Goal: Task Accomplishment & Management: Manage account settings

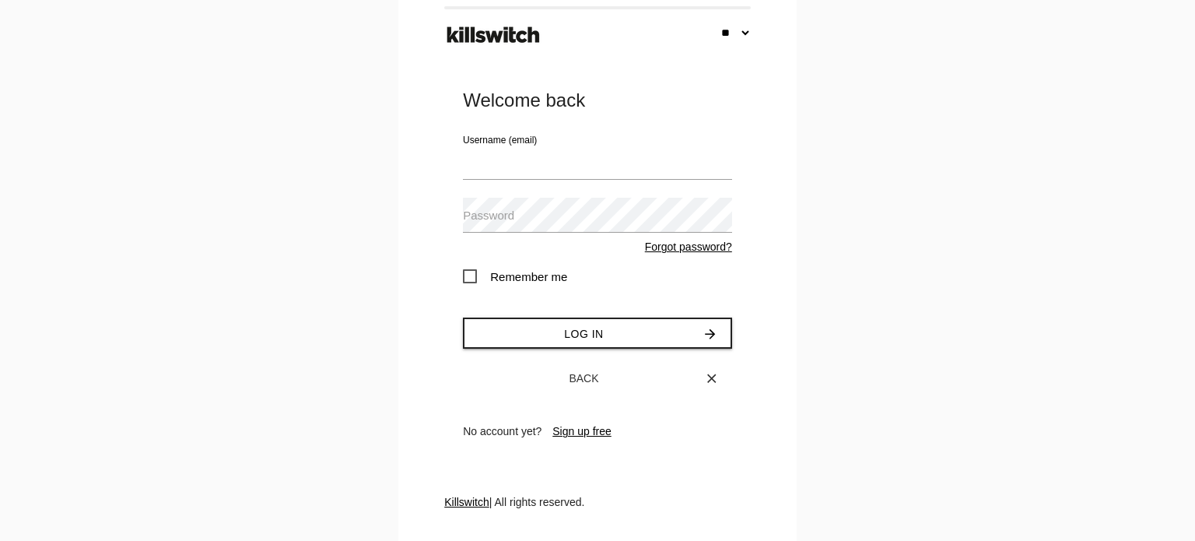
select select "**"
click at [493, 161] on input "Usuario (email)" at bounding box center [597, 162] width 269 height 36
type input "**********"
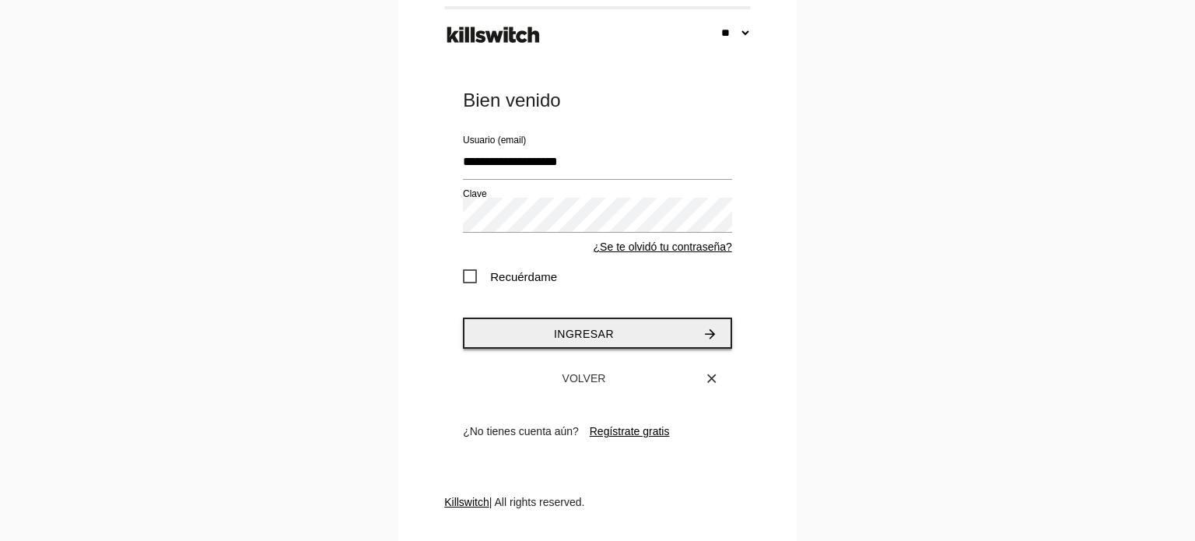
click at [550, 335] on button "Ingresar arrow_forward" at bounding box center [597, 333] width 269 height 31
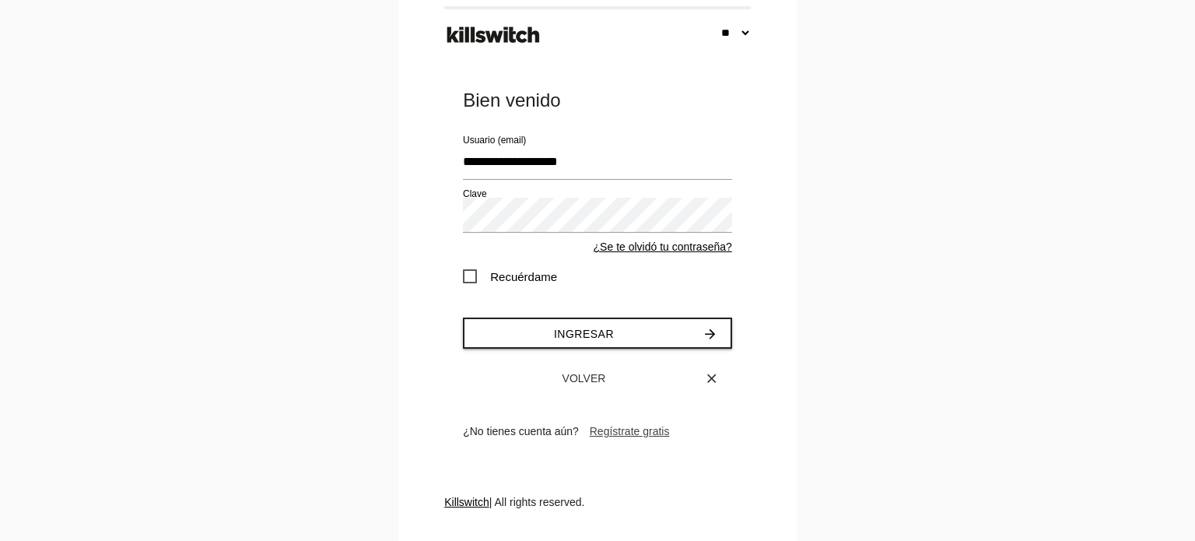
click at [620, 434] on link "Regístrate gratis" at bounding box center [630, 431] width 80 height 12
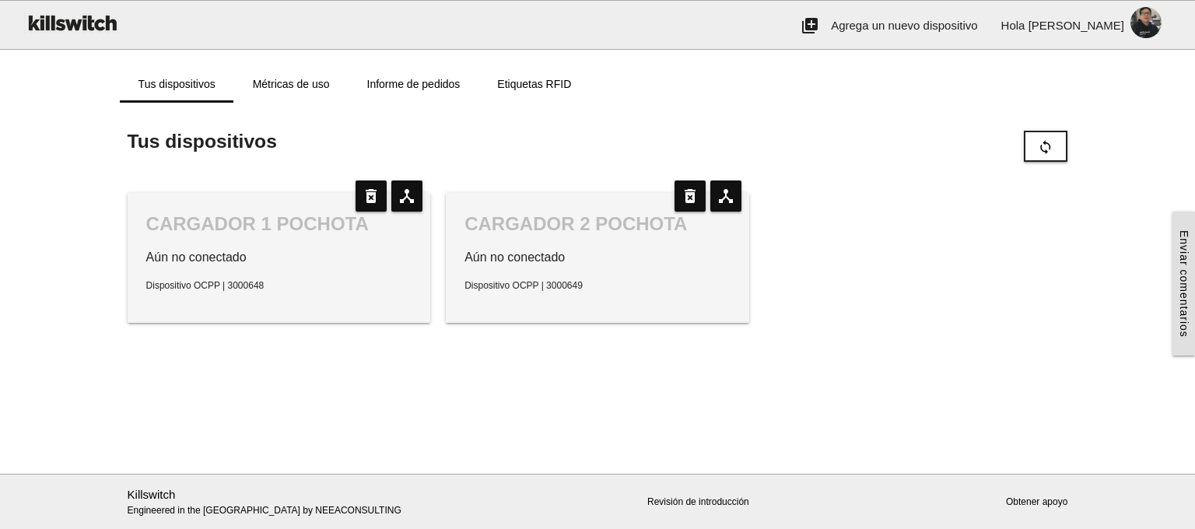
click at [294, 239] on div "CARGADOR 1 POCHOTA Aún no conectado Dispositivo OCPP | 3000648" at bounding box center [280, 258] width 304 height 130
click at [321, 227] on div "CARGADOR 1 POCHOTA" at bounding box center [279, 224] width 266 height 25
click at [405, 208] on icon "device_hub" at bounding box center [406, 196] width 31 height 31
type input "**********"
type input "*******"
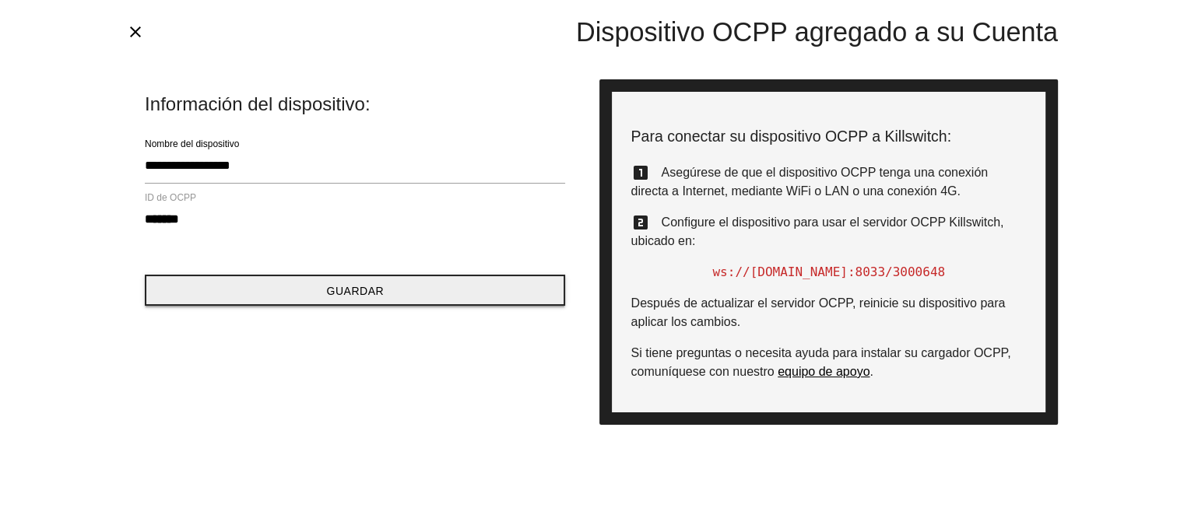
click at [243, 291] on button "Guardar" at bounding box center [355, 290] width 420 height 31
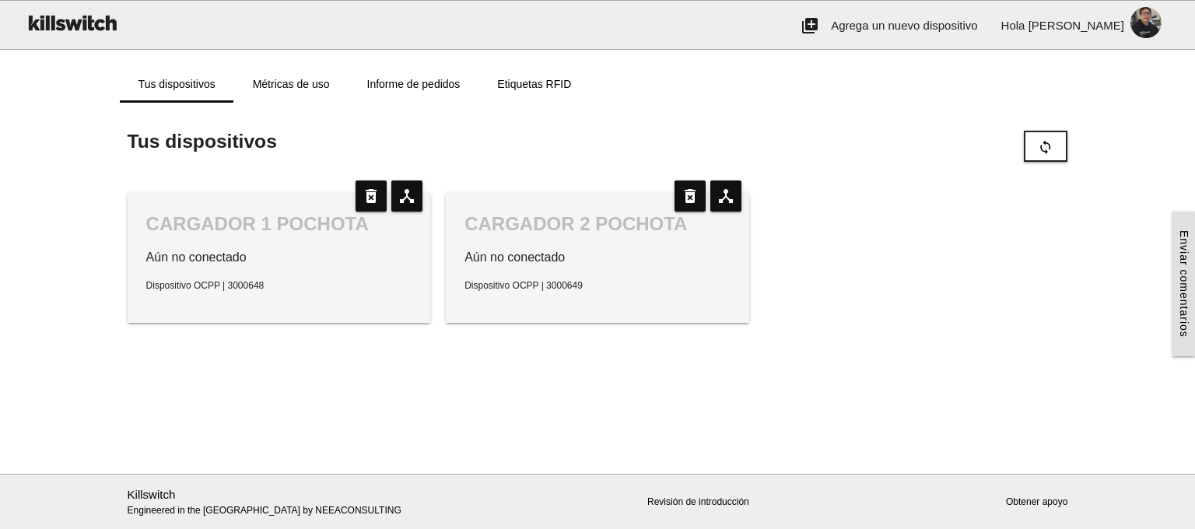
drag, startPoint x: 735, startPoint y: 207, endPoint x: 721, endPoint y: 202, distance: 15.8
click at [721, 202] on icon "device_hub" at bounding box center [726, 196] width 31 height 31
type input "**********"
type input "*******"
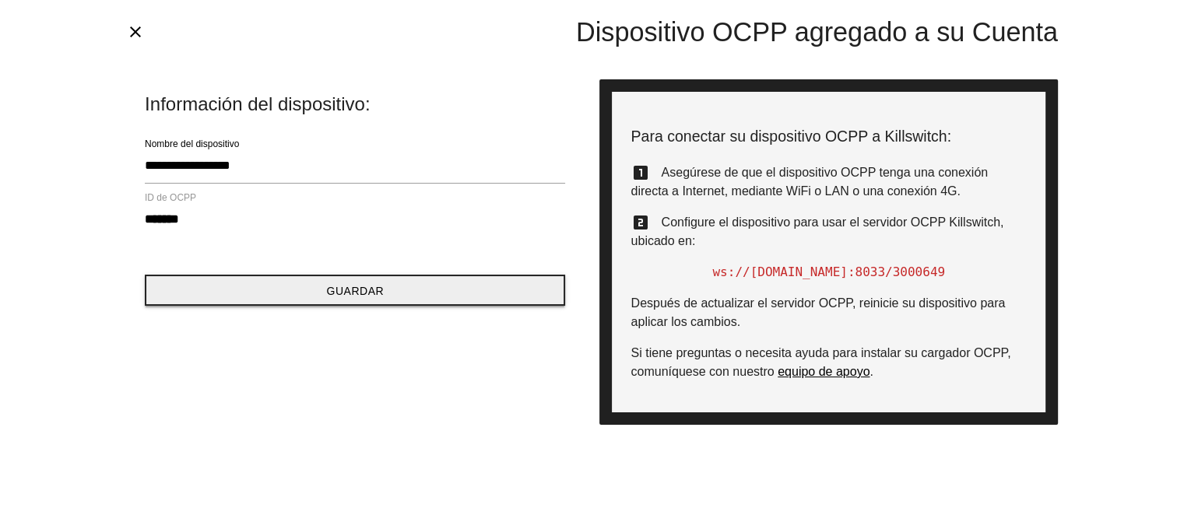
drag, startPoint x: 311, startPoint y: 304, endPoint x: 304, endPoint y: 299, distance: 9.5
drag, startPoint x: 304, startPoint y: 299, endPoint x: 286, endPoint y: 288, distance: 21.0
click at [286, 288] on button "Guardar" at bounding box center [355, 290] width 420 height 31
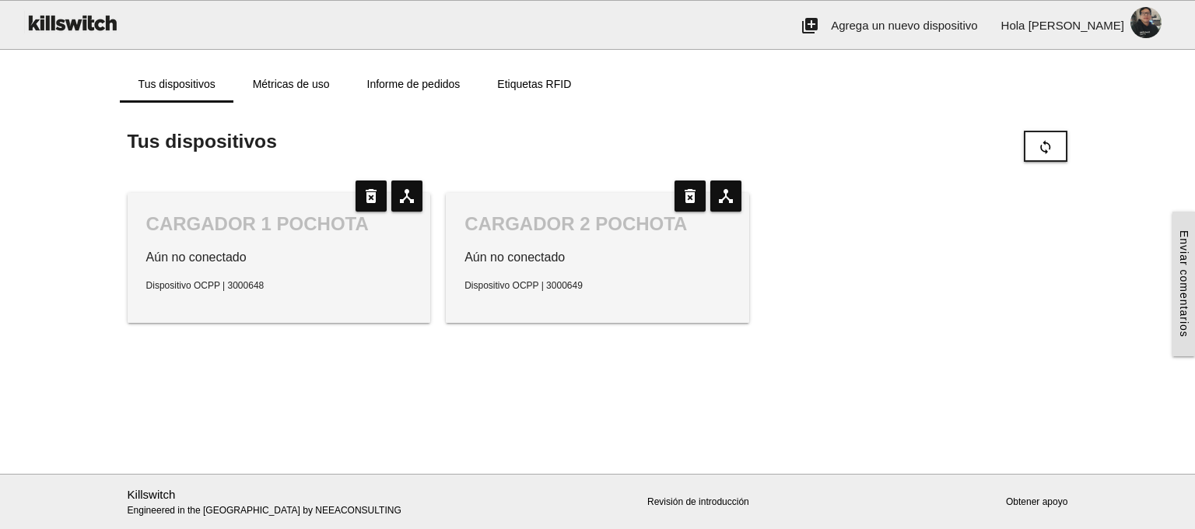
click at [570, 302] on div "CARGADOR 2 POCHOTA Aún no conectado Dispositivo OCPP | 3000649" at bounding box center [598, 258] width 304 height 130
click at [809, 269] on div "CARGADOR 1 POCHOTA Aún no conectado Dispositivo OCPP | 3000648 device_hub delet…" at bounding box center [598, 257] width 957 height 161
click at [933, 312] on div "CARGADOR 1 POCHOTA Aún no conectado Dispositivo OCPP | 3000648 device_hub delet…" at bounding box center [598, 257] width 957 height 161
click at [948, 279] on div "CARGADOR 1 POCHOTA Aún no conectado Dispositivo OCPP | 3000648 device_hub delet…" at bounding box center [598, 257] width 957 height 161
click at [332, 236] on div "CARGADOR 1 POCHOTA" at bounding box center [279, 224] width 266 height 25
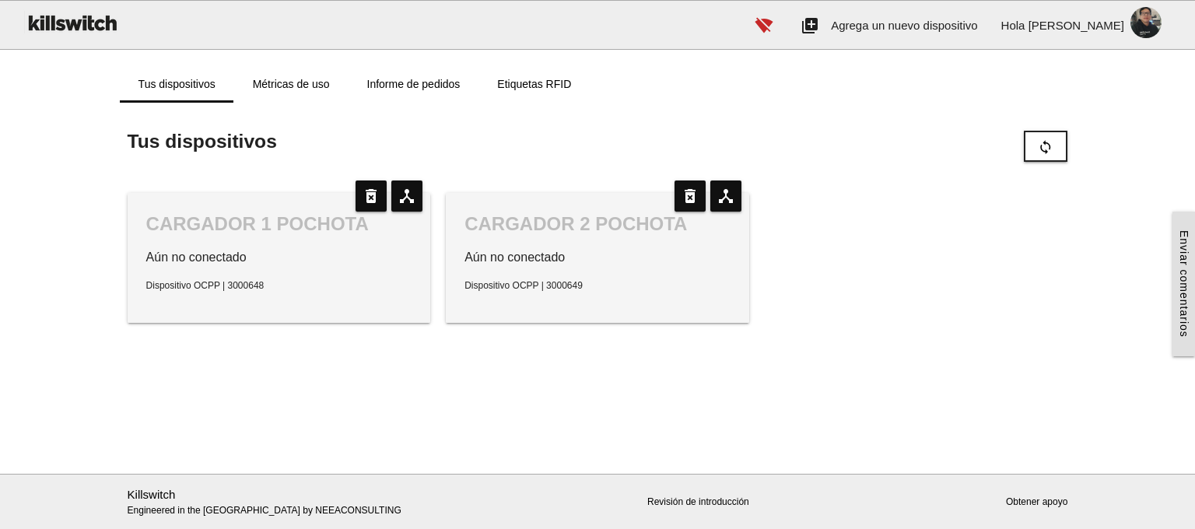
click at [539, 229] on div "CARGADOR 2 POCHOTA" at bounding box center [598, 224] width 266 height 25
click at [722, 209] on icon "device_hub" at bounding box center [726, 196] width 31 height 31
type input "**********"
type input "*******"
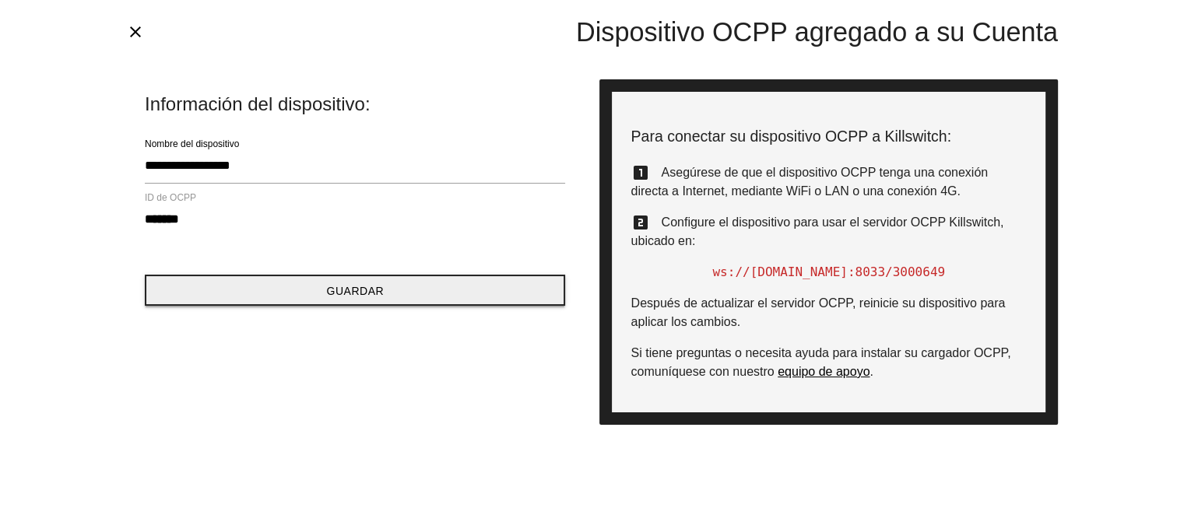
click at [351, 300] on button "Guardar" at bounding box center [355, 290] width 420 height 31
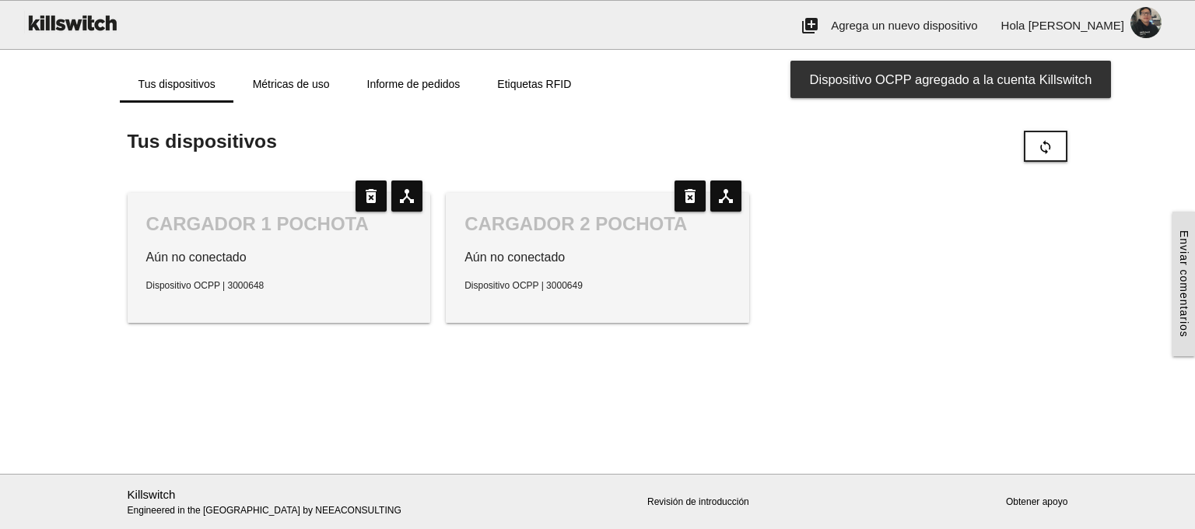
click at [582, 254] on p "Aún no conectado" at bounding box center [598, 257] width 266 height 19
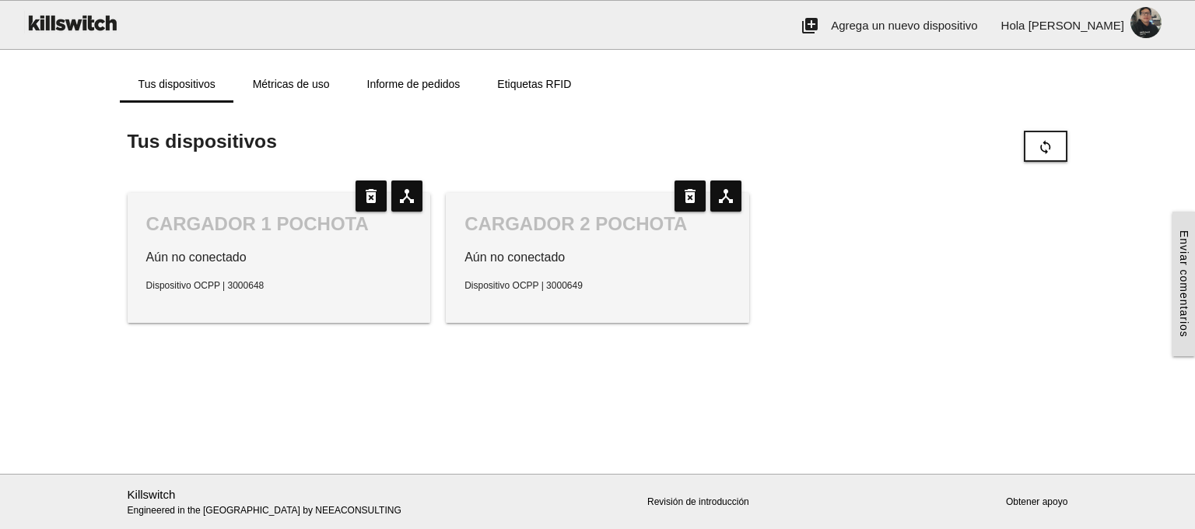
click at [307, 230] on div "CARGADOR 1 POCHOTA" at bounding box center [279, 224] width 266 height 25
click at [616, 292] on p "Dispositivo OCPP | 3000649" at bounding box center [598, 286] width 266 height 14
click at [362, 264] on p "Aún no conectado" at bounding box center [279, 257] width 266 height 19
click at [620, 246] on div "CARGADOR 2 POCHOTA Aún no conectado Dispositivo OCPP | 3000649" at bounding box center [598, 258] width 304 height 130
click at [339, 245] on div "CARGADOR 1 POCHOTA Aún no conectado Dispositivo OCPP | 3000648" at bounding box center [280, 258] width 304 height 130
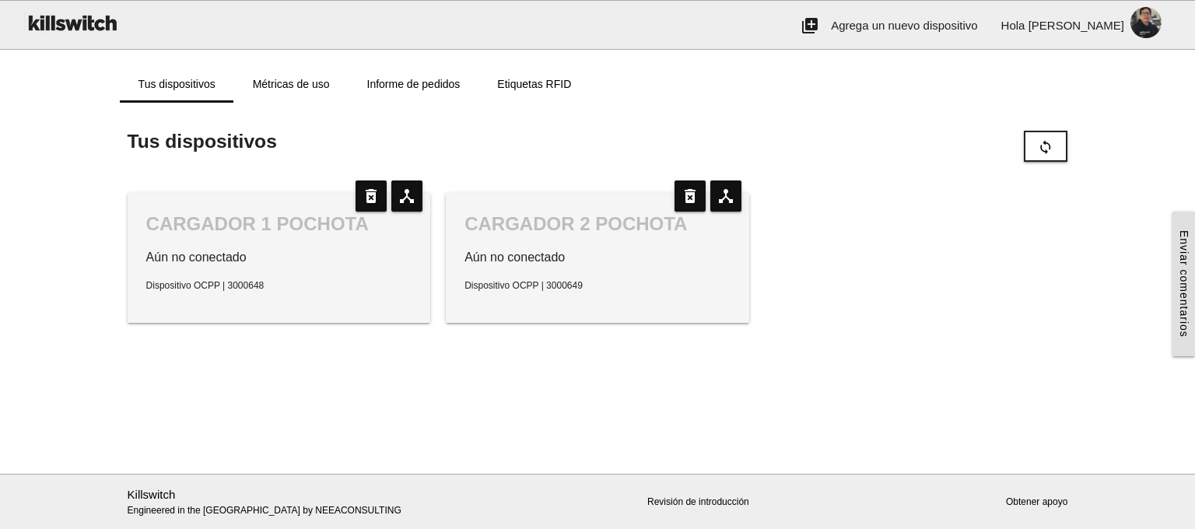
click at [617, 261] on p "Aún no conectado" at bounding box center [598, 257] width 266 height 19
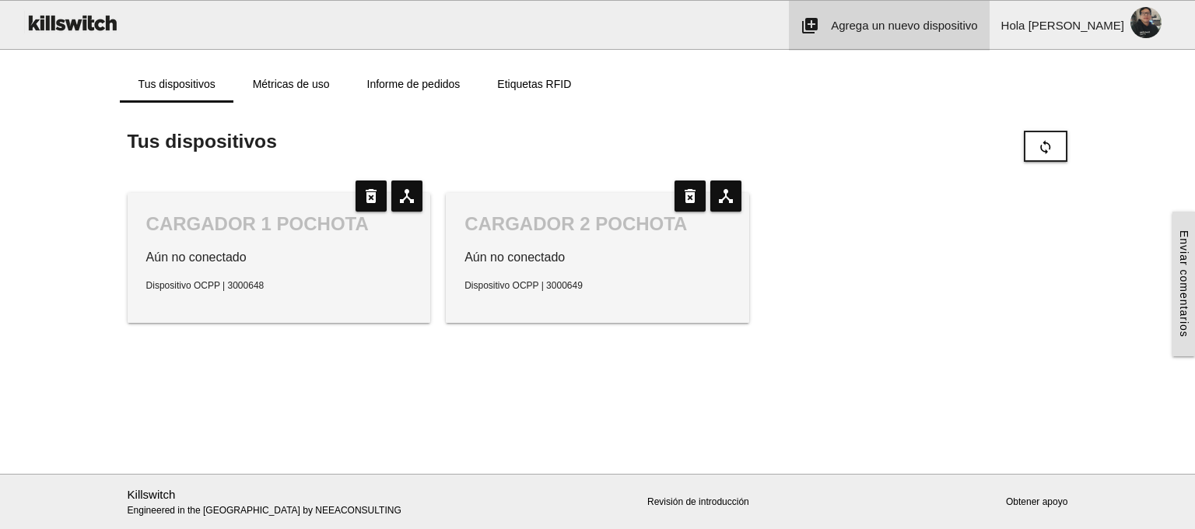
click at [918, 37] on link "add_to_photos Agrega un nuevo dispositivo" at bounding box center [889, 26] width 200 height 50
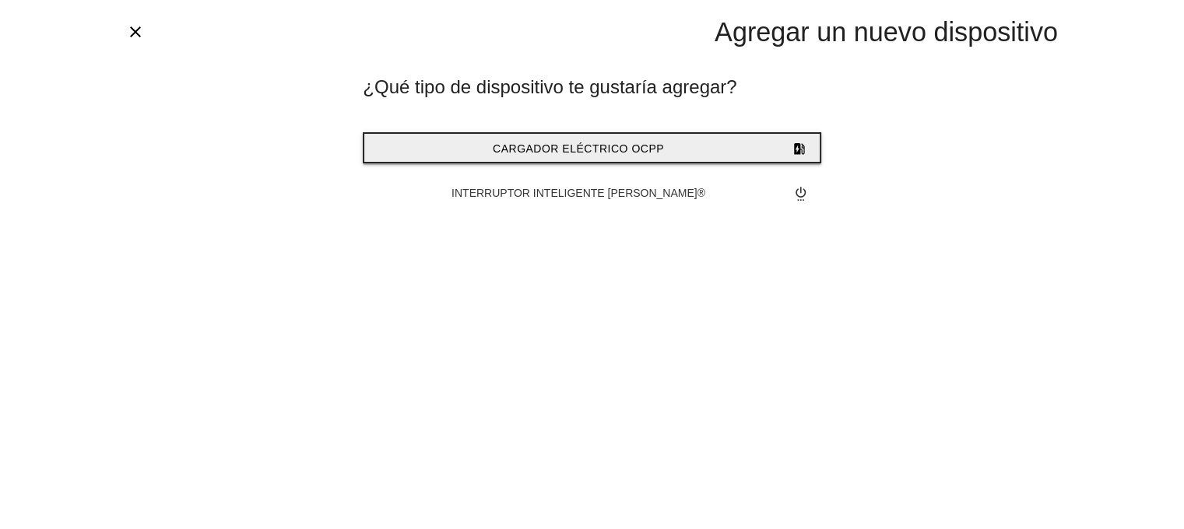
click at [574, 148] on span "Cargador eléctrico OCPP" at bounding box center [578, 148] width 171 height 12
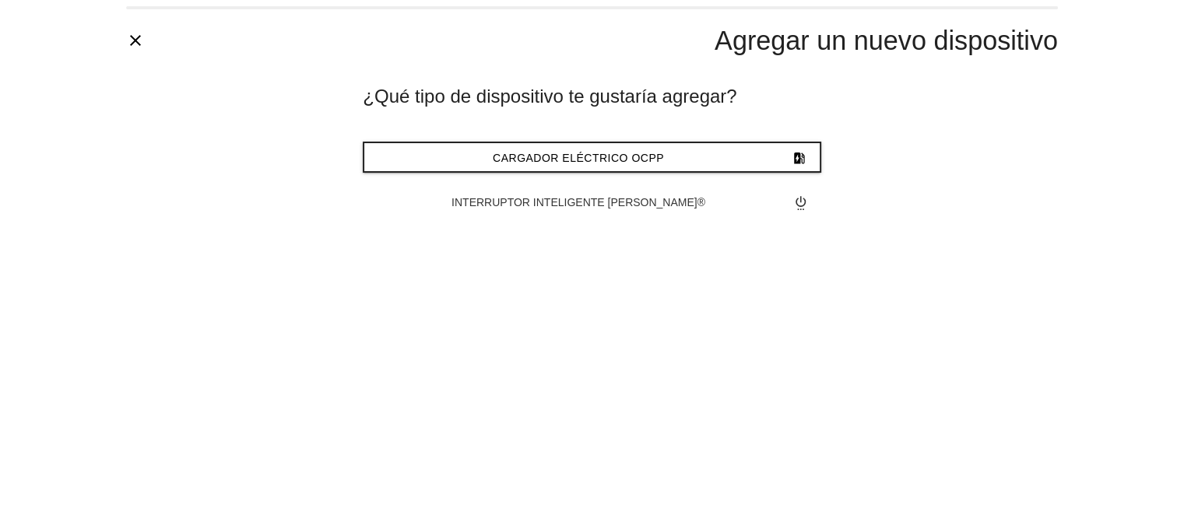
type input "*******"
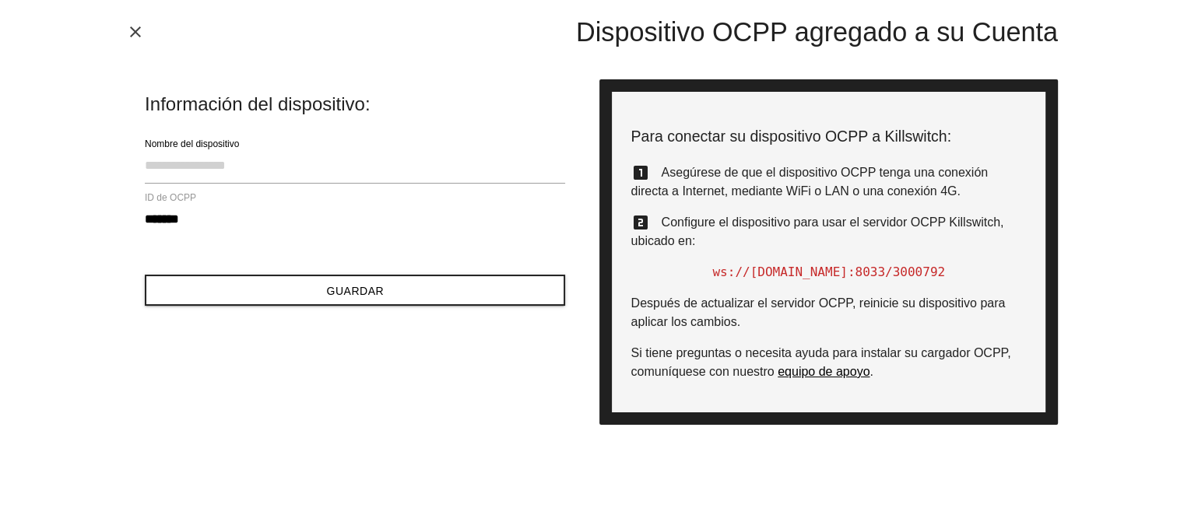
click at [139, 32] on icon "close" at bounding box center [135, 32] width 19 height 19
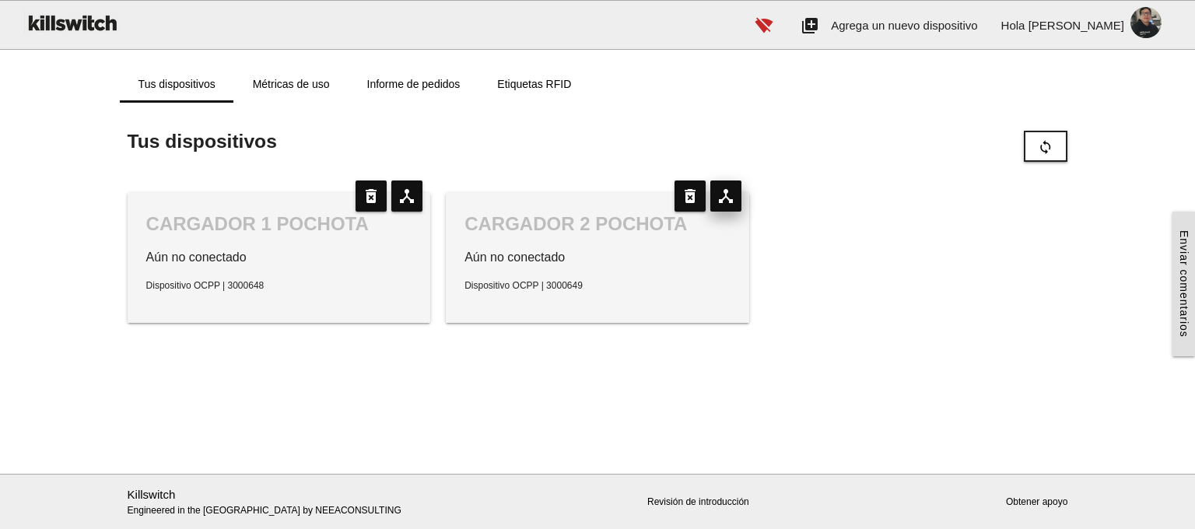
click at [716, 207] on icon "device_hub" at bounding box center [726, 196] width 31 height 31
type input "**********"
type input "*******"
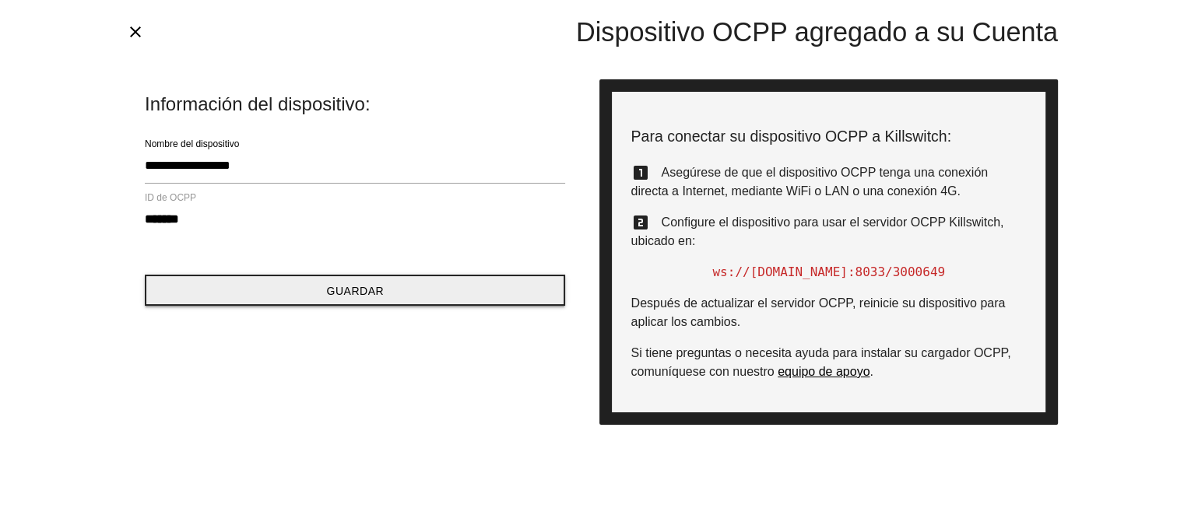
click at [320, 290] on button "Guardar" at bounding box center [355, 290] width 420 height 31
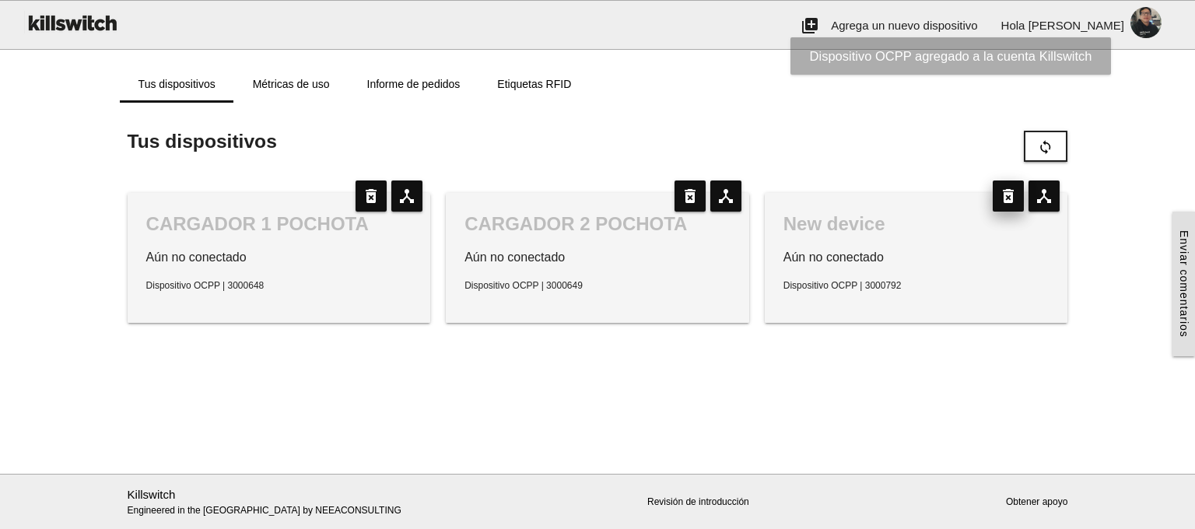
click at [1011, 199] on icon "delete_forever" at bounding box center [1008, 196] width 31 height 31
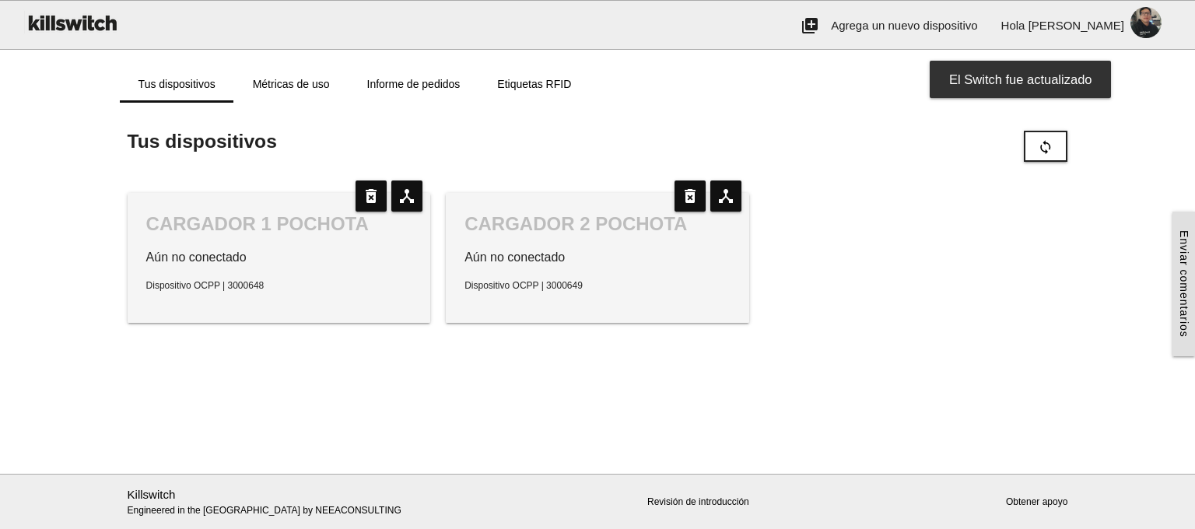
click at [621, 262] on p "Aún no conectado" at bounding box center [598, 257] width 266 height 19
click at [1066, 139] on button "sync" at bounding box center [1046, 146] width 44 height 31
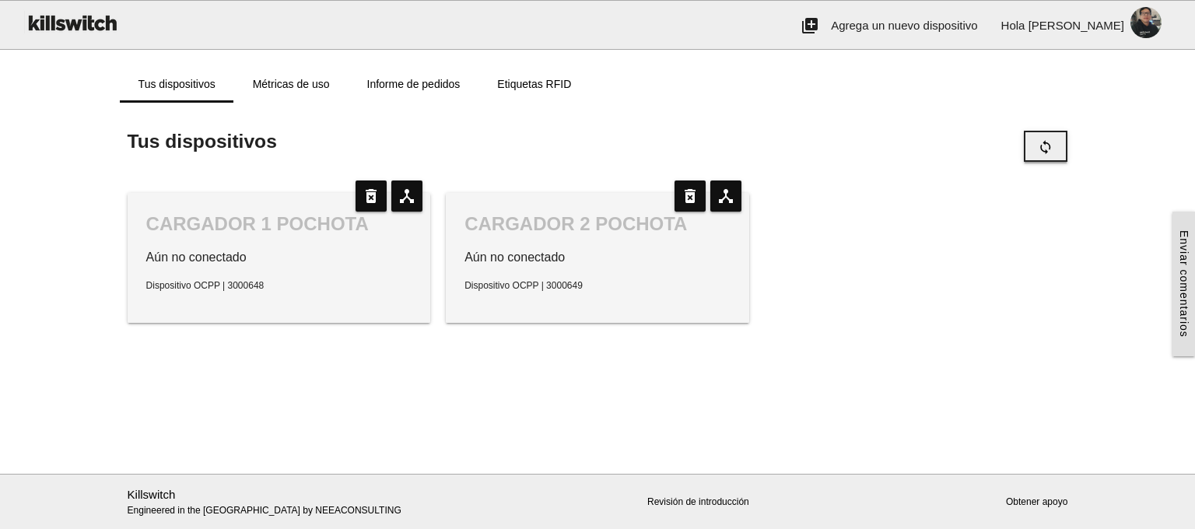
click at [1057, 142] on button "sync" at bounding box center [1046, 146] width 44 height 31
click at [304, 93] on link "Métricas de uso" at bounding box center [291, 83] width 114 height 37
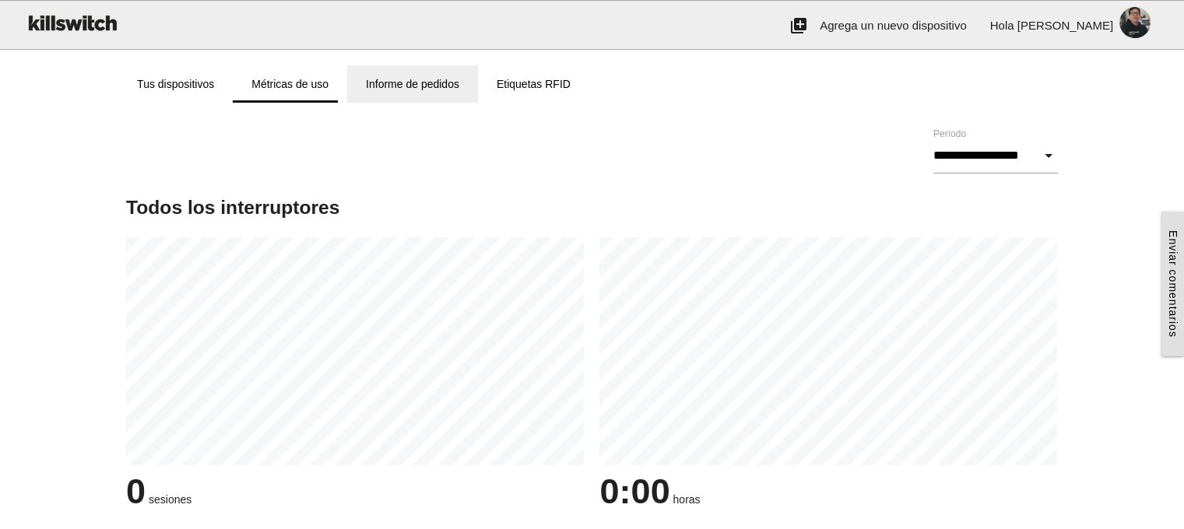
click at [416, 90] on link "Informe de pedidos" at bounding box center [412, 83] width 131 height 37
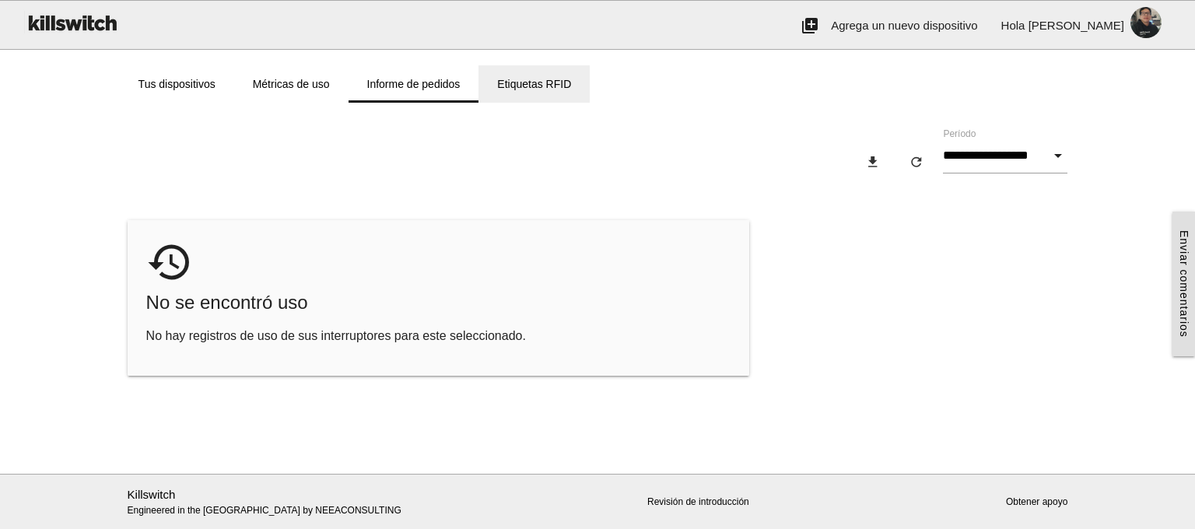
click at [504, 86] on link "Etiquetas RFID" at bounding box center [534, 83] width 111 height 37
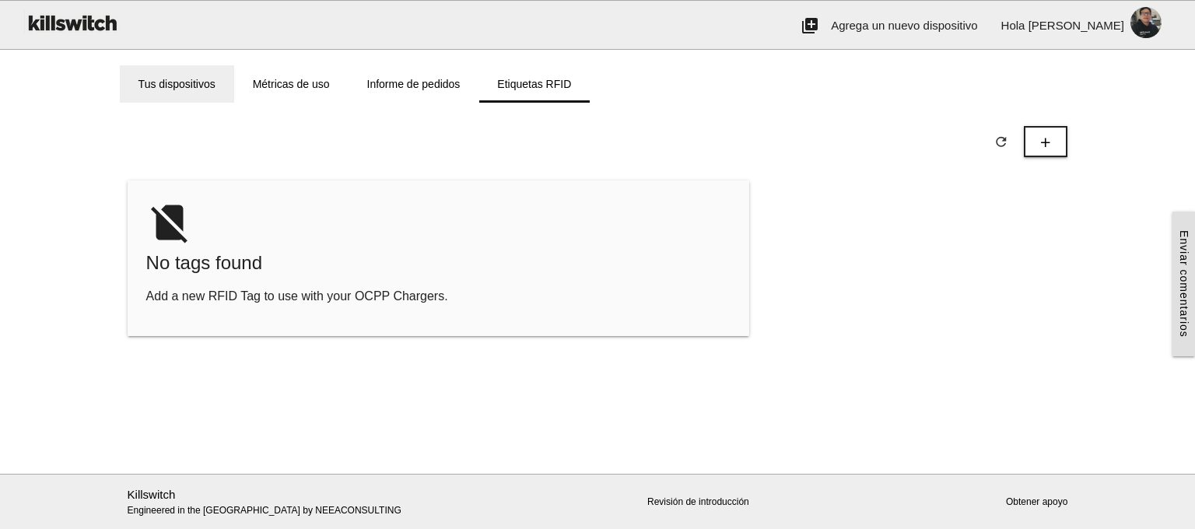
click at [186, 81] on link "Tus dispositivos" at bounding box center [177, 83] width 114 height 37
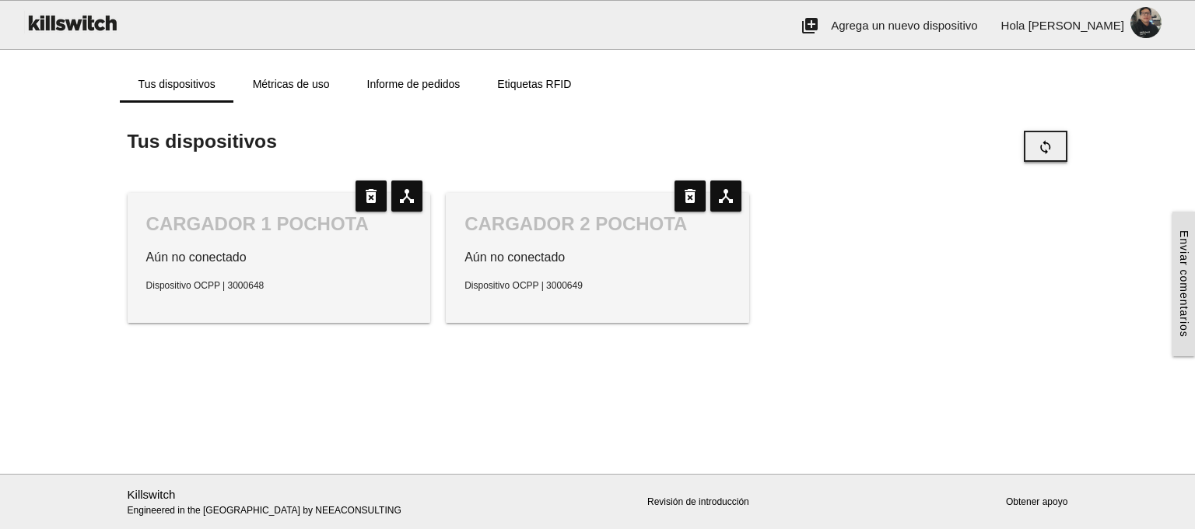
click at [1030, 158] on button "sync" at bounding box center [1046, 146] width 44 height 31
click at [309, 72] on link "Métricas de uso" at bounding box center [291, 83] width 114 height 37
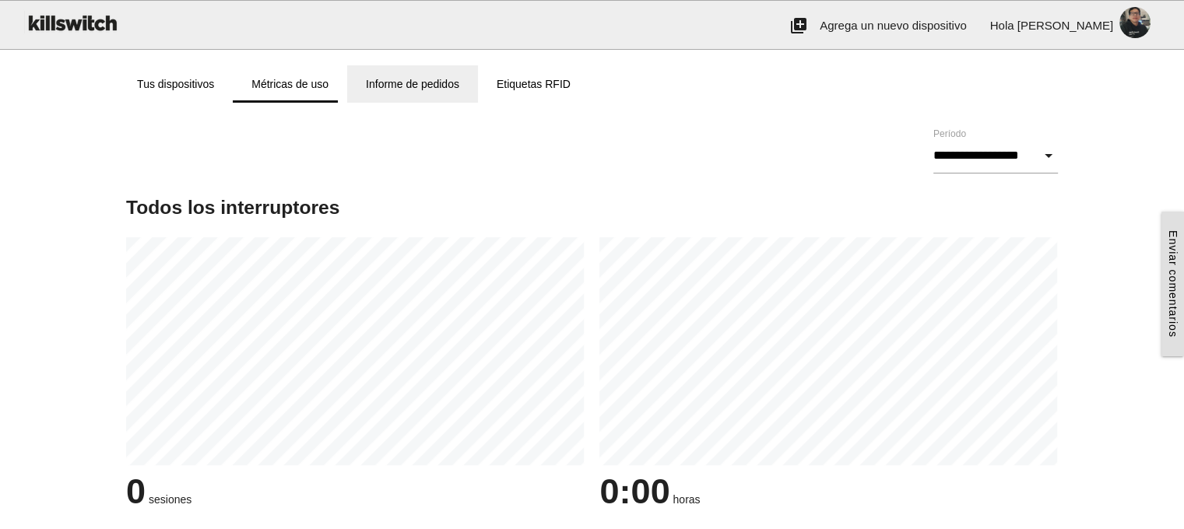
click at [414, 82] on link "Informe de pedidos" at bounding box center [412, 83] width 131 height 37
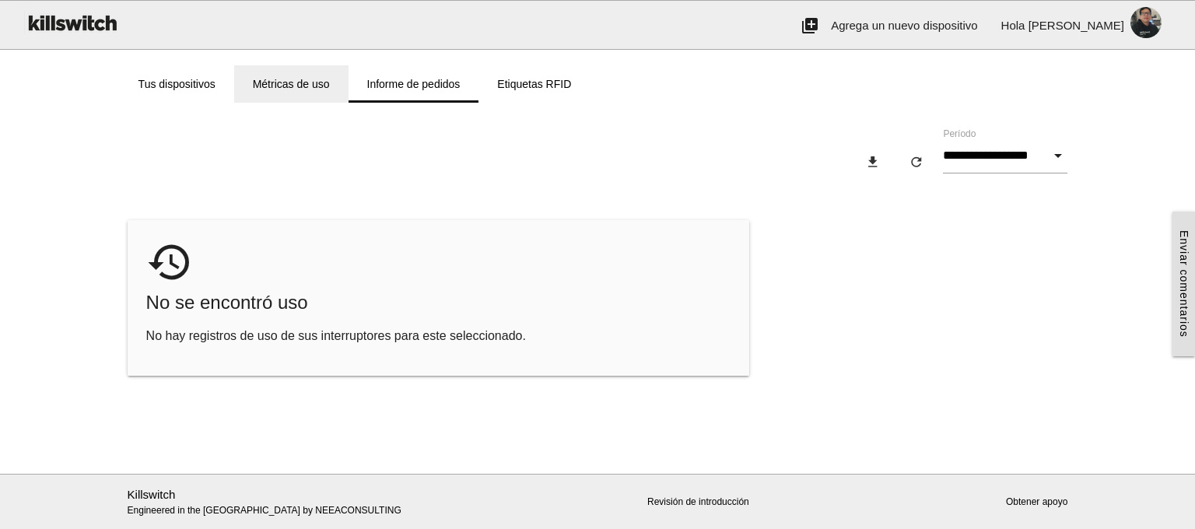
click at [294, 82] on link "Métricas de uso" at bounding box center [291, 83] width 114 height 37
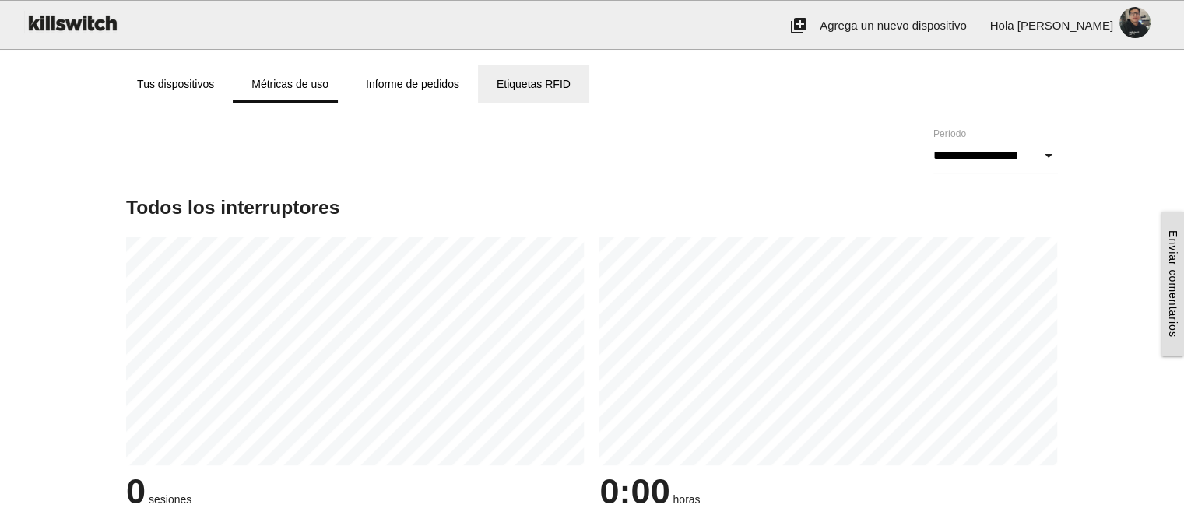
click at [535, 93] on link "Etiquetas RFID" at bounding box center [533, 83] width 111 height 37
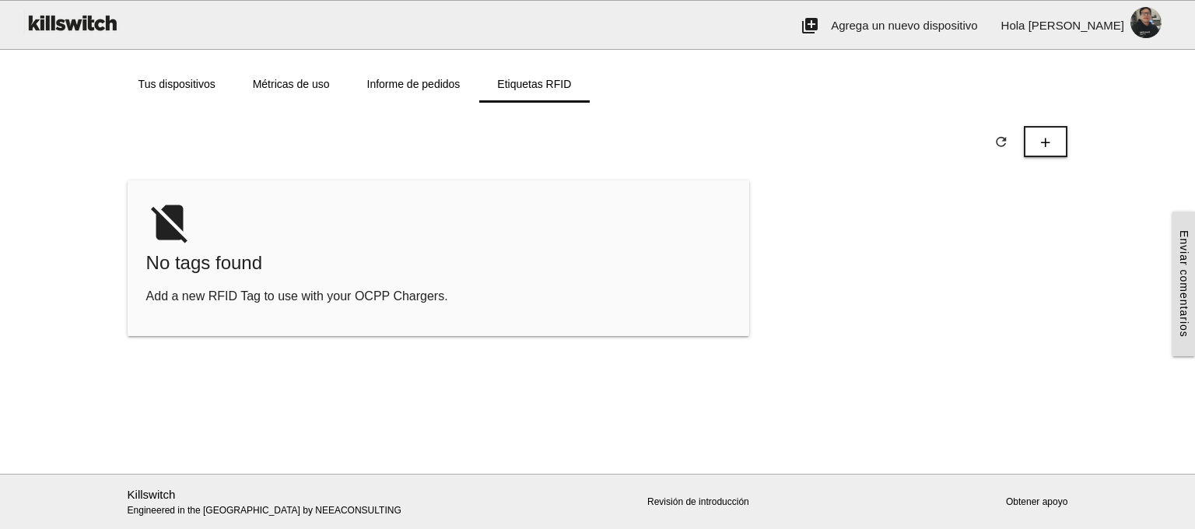
click at [315, 248] on div "no_sim No tags found Add a new RFID Tag to use with your OCPP Chargers." at bounding box center [439, 259] width 622 height 156
click at [1043, 149] on icon "add" at bounding box center [1046, 143] width 16 height 30
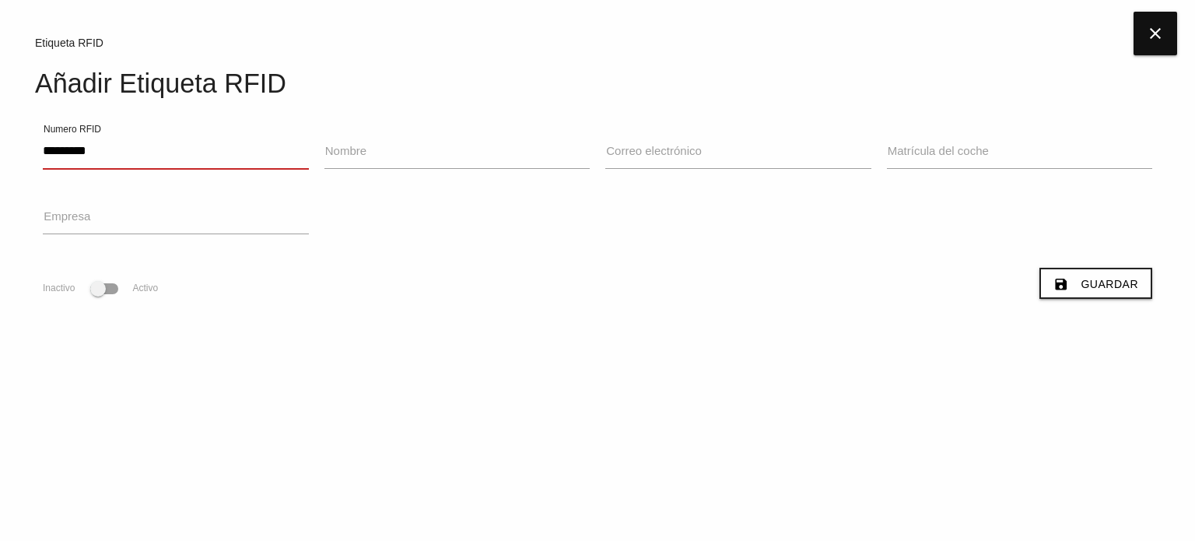
type input "*********"
click at [311, 156] on div "********* Numero RFID" at bounding box center [176, 154] width 282 height 42
click at [325, 156] on input "Nombre" at bounding box center [458, 151] width 266 height 36
type input "****"
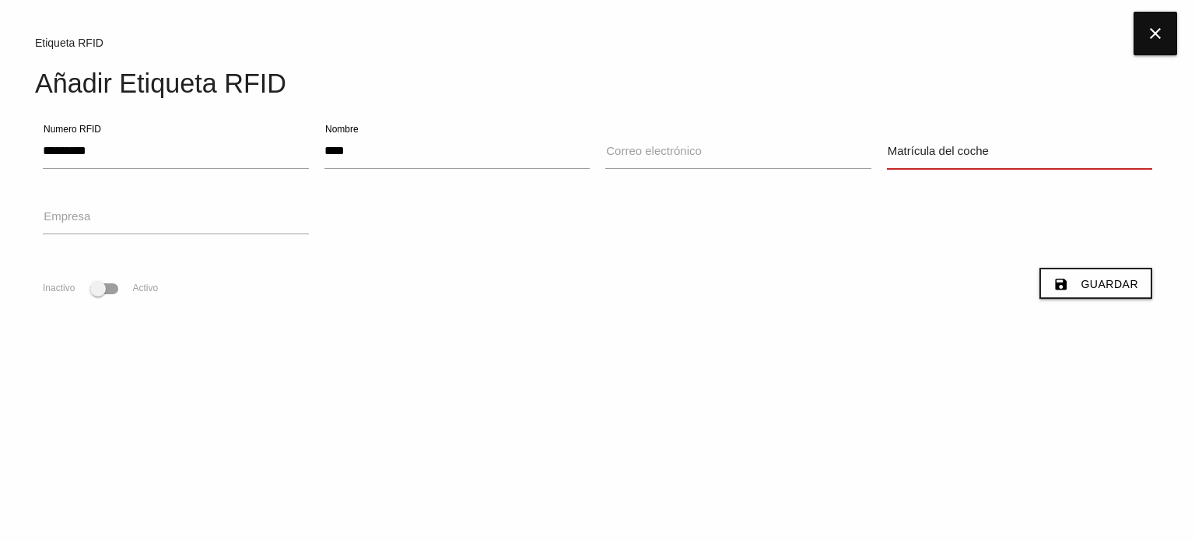
click at [919, 160] on input "Matrícula del coche" at bounding box center [1020, 151] width 266 height 36
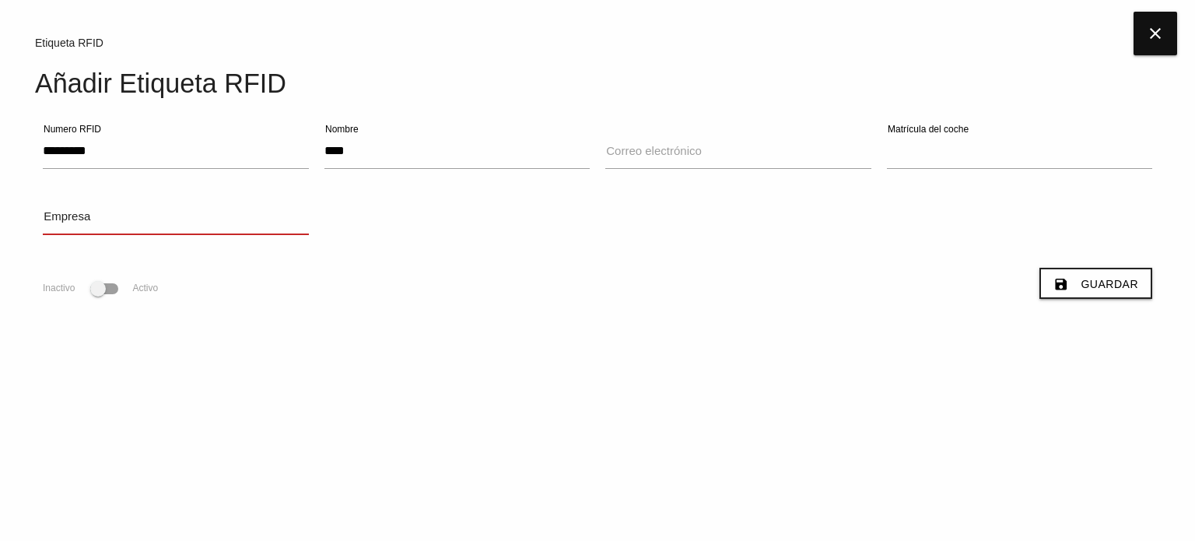
click at [164, 212] on input "Empresa" at bounding box center [176, 216] width 266 height 36
type input "**"
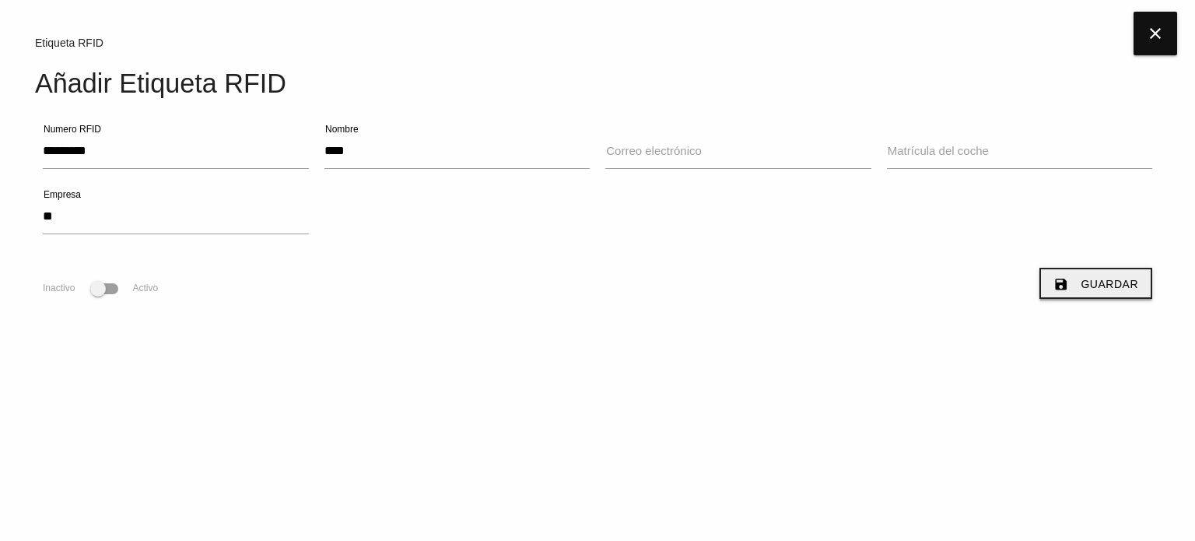
click at [1069, 295] on icon "save" at bounding box center [1062, 284] width 16 height 30
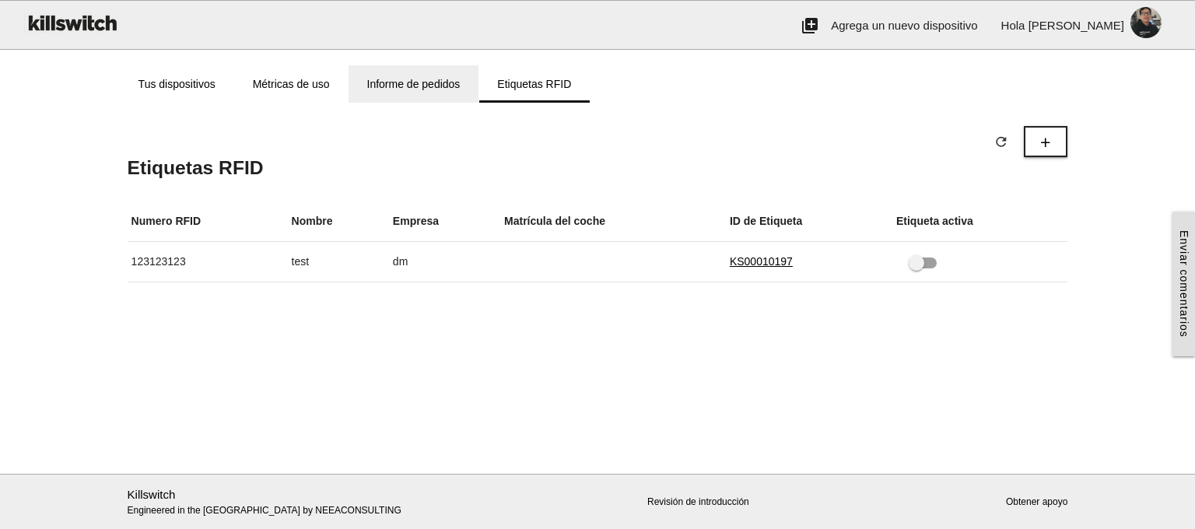
click at [402, 78] on link "Informe de pedidos" at bounding box center [414, 83] width 131 height 37
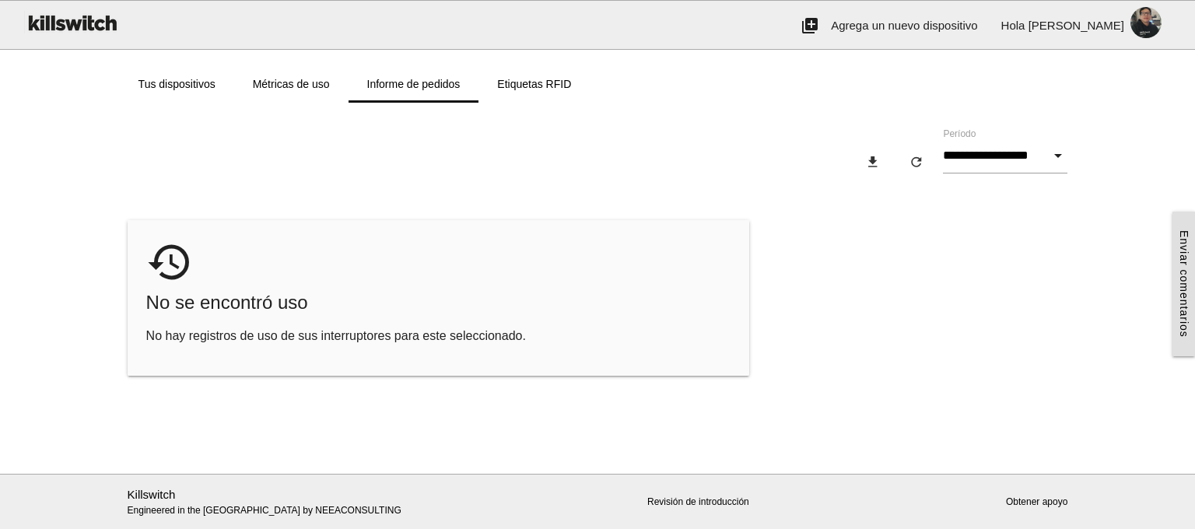
click at [246, 317] on div "history No se encontró uso No hay registros de uso de sus interruptores para es…" at bounding box center [439, 298] width 622 height 156
click at [909, 167] on icon "refresh" at bounding box center [917, 162] width 16 height 28
click at [289, 75] on link "Métricas de uso" at bounding box center [291, 83] width 114 height 37
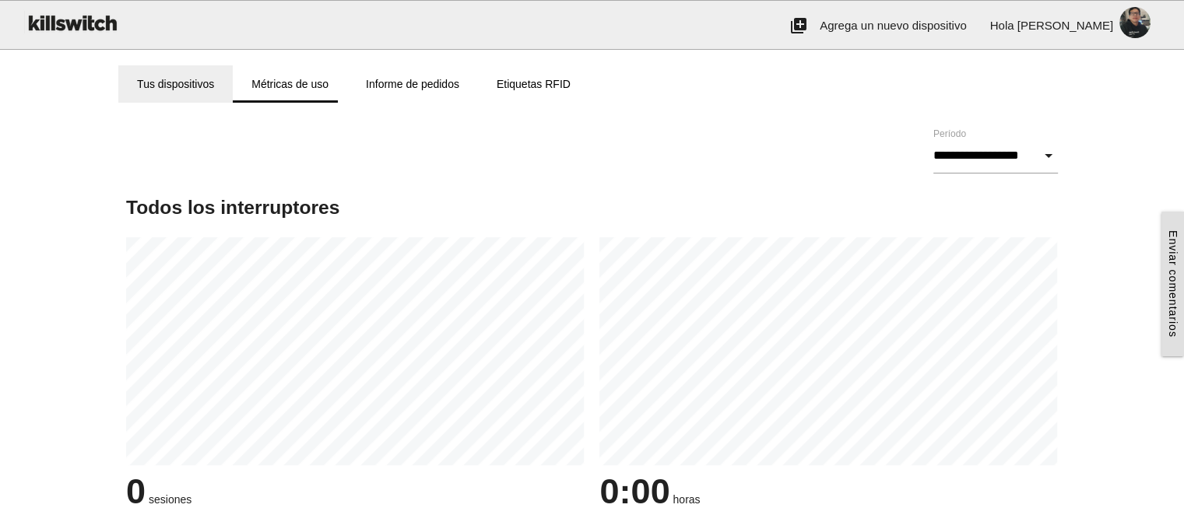
click at [153, 95] on link "Tus dispositivos" at bounding box center [175, 83] width 114 height 37
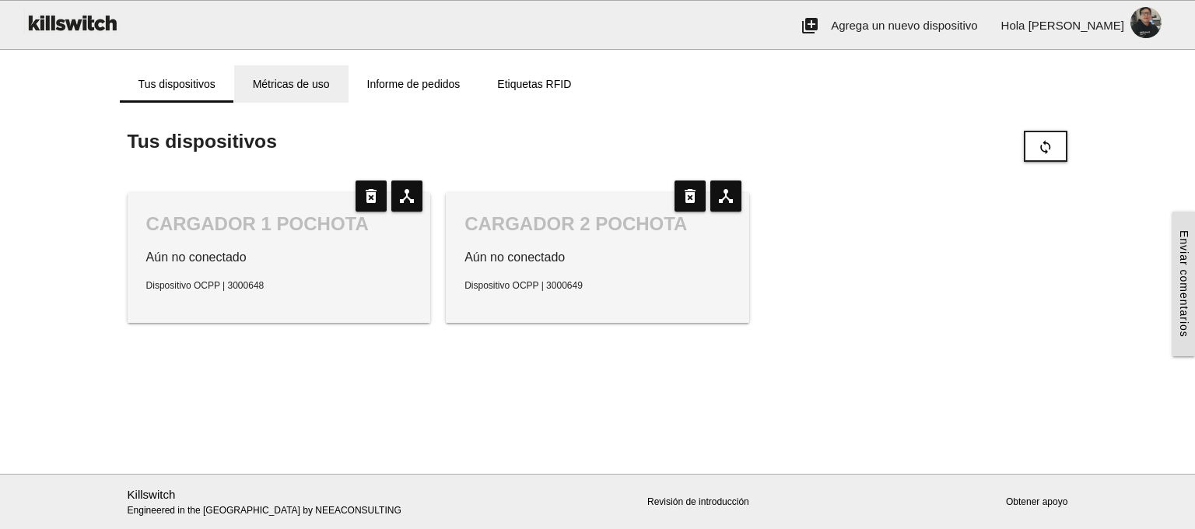
click at [260, 97] on link "Métricas de uso" at bounding box center [291, 83] width 114 height 37
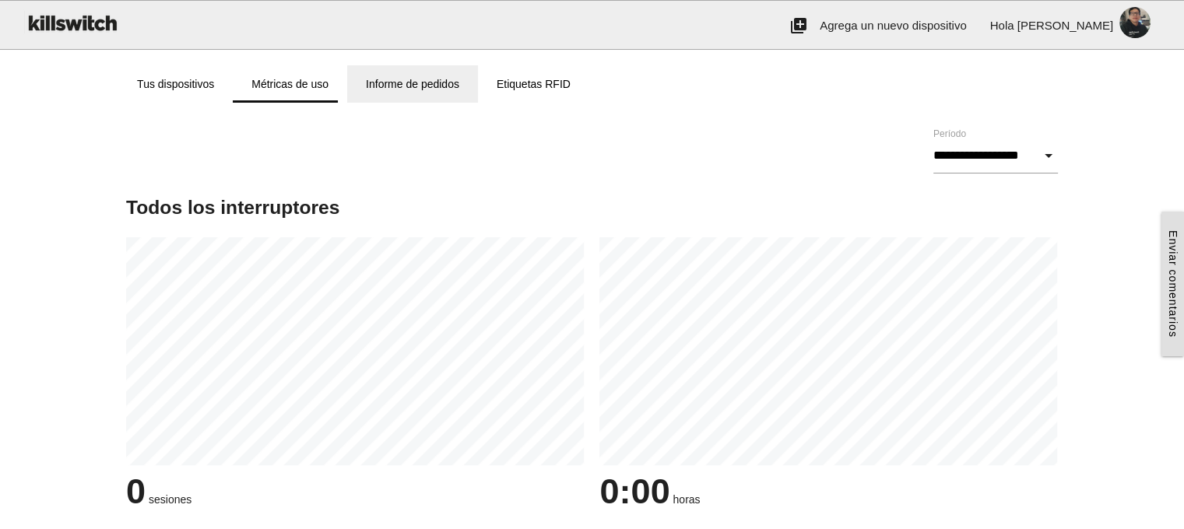
click at [403, 95] on link "Informe de pedidos" at bounding box center [412, 83] width 131 height 37
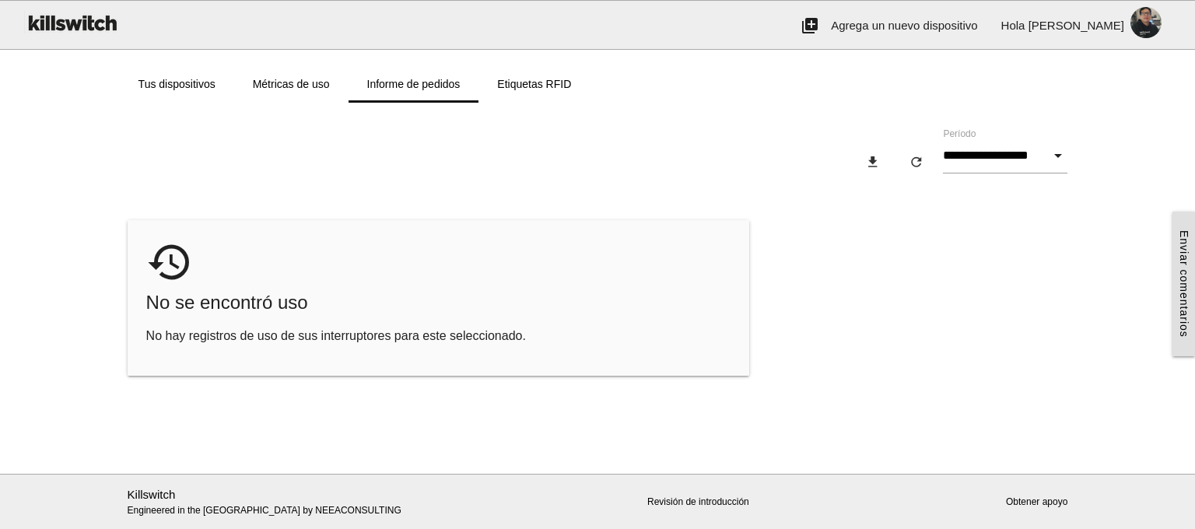
click at [329, 276] on div "history No se encontró uso No hay registros de uso de sus interruptores para es…" at bounding box center [439, 298] width 622 height 156
click at [526, 90] on link "Etiquetas RFID" at bounding box center [534, 83] width 111 height 37
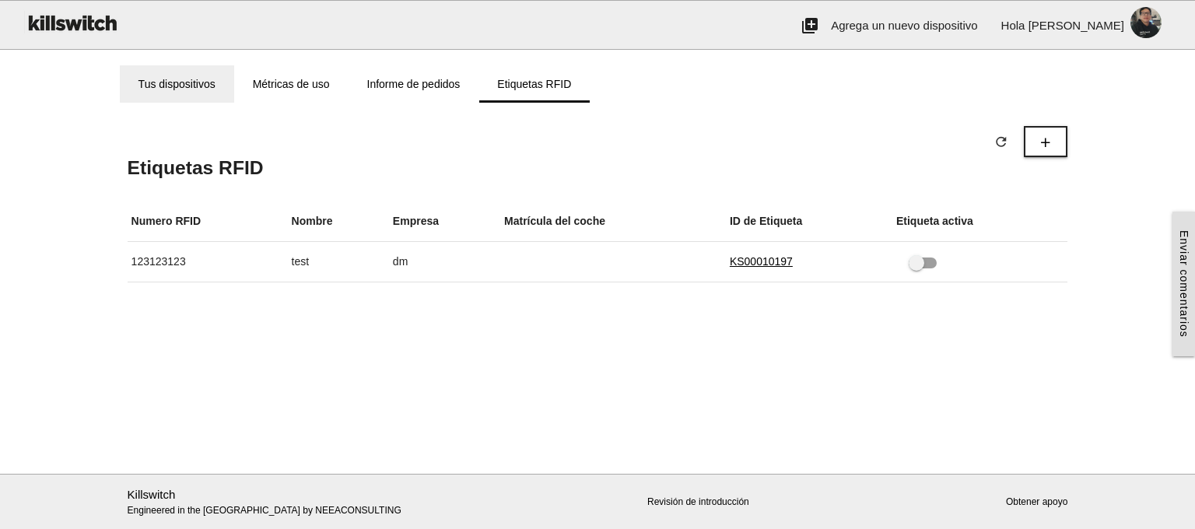
click at [208, 79] on link "Tus dispositivos" at bounding box center [177, 83] width 114 height 37
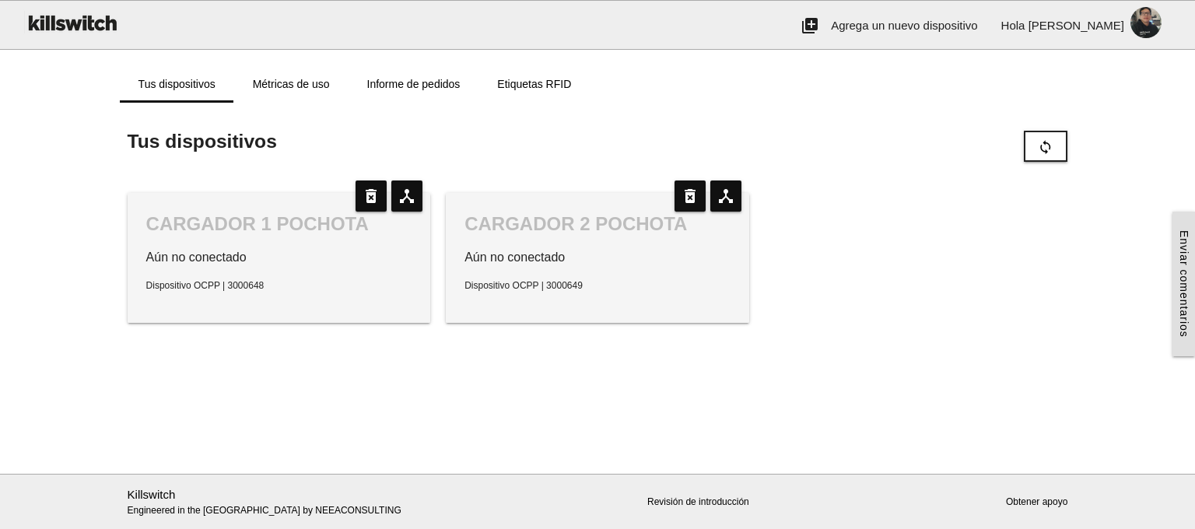
click at [413, 146] on h5 "Tus dispositivos sync" at bounding box center [598, 141] width 941 height 21
click at [1035, 154] on button "sync" at bounding box center [1046, 146] width 44 height 31
